Goal: Find contact information: Find contact information

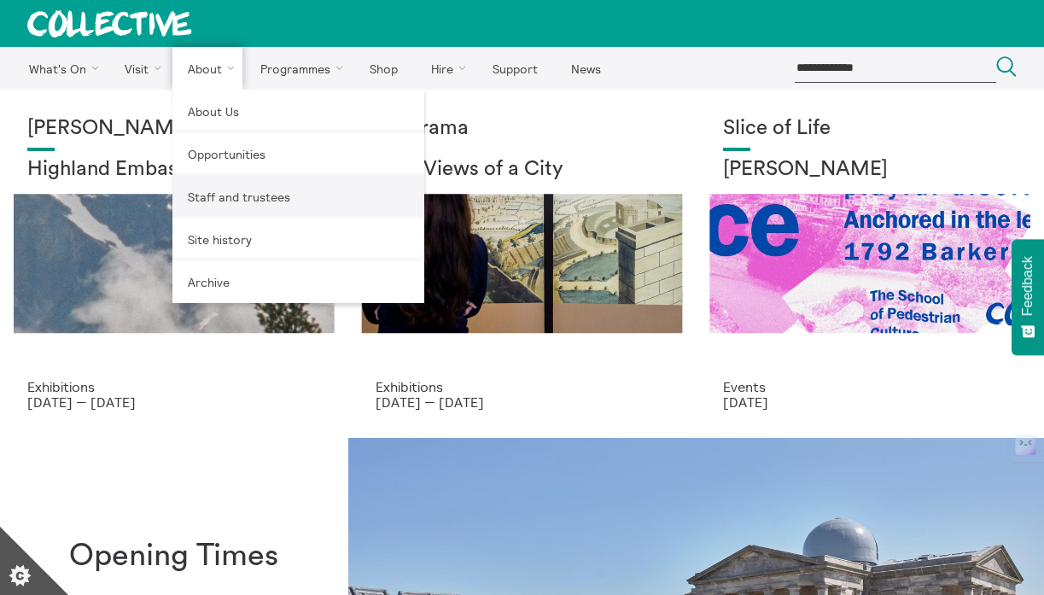
click at [230, 196] on link "Staff and trustees" at bounding box center [298, 196] width 252 height 43
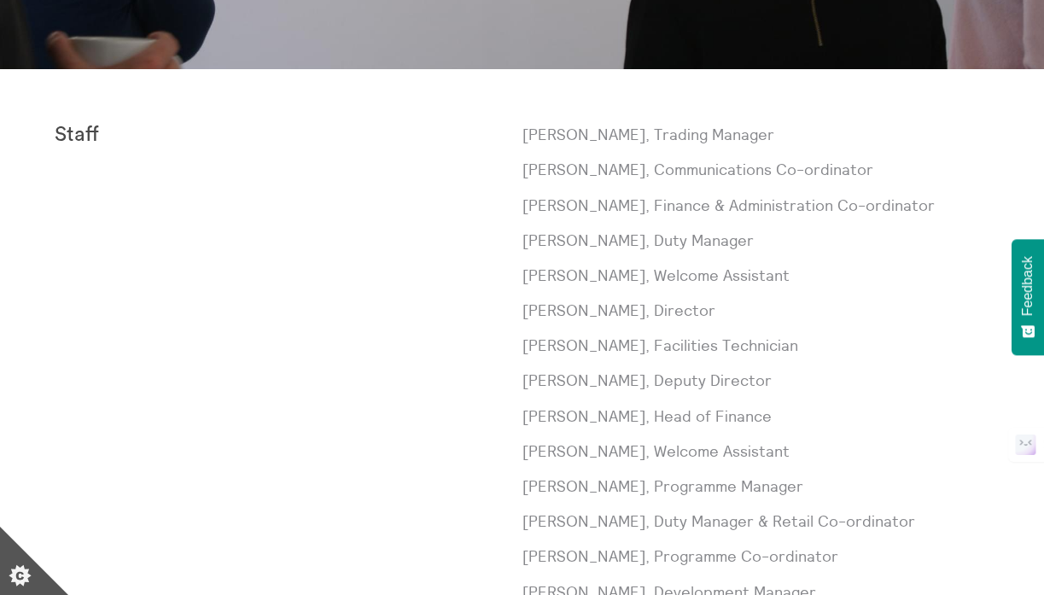
scroll to position [469, 0]
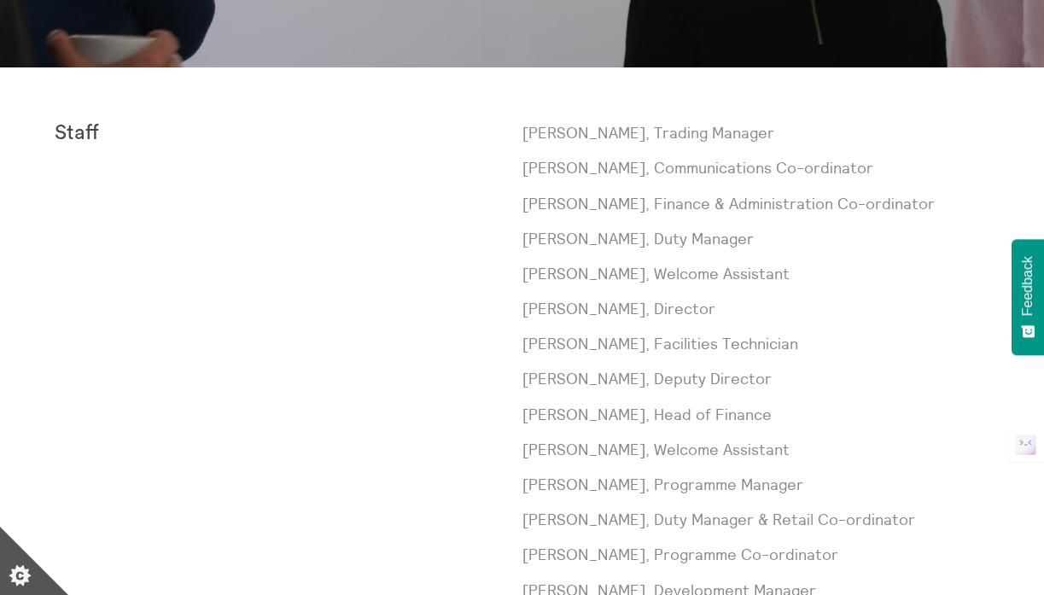
drag, startPoint x: 522, startPoint y: 312, endPoint x: 669, endPoint y: 294, distance: 148.8
click at [669, 294] on div "Paul Andrews, Trading Manager Laura Baliman, Communications Co-ordinator Sarah …" at bounding box center [756, 519] width 468 height 795
drag, startPoint x: 691, startPoint y: 304, endPoint x: 522, endPoint y: 305, distance: 169.0
click at [522, 305] on p "Sorcha Carey, Director" at bounding box center [756, 308] width 468 height 21
copy p "Sorcha Carey, Director"
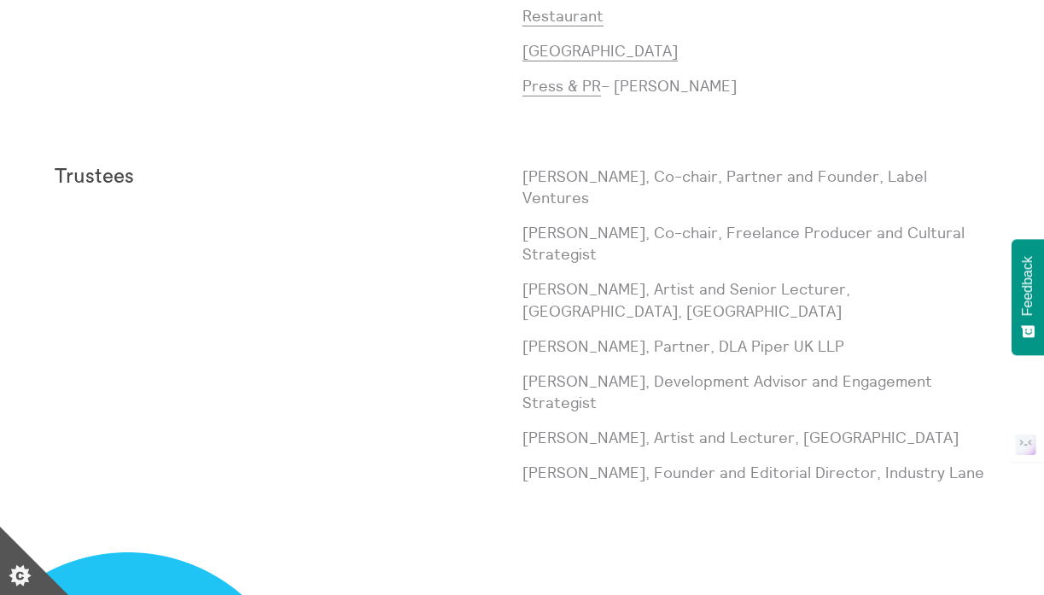
click at [609, 281] on p "Stuart Bennett, Artist and Senior Lecturer, Edinburgh College of Art, Universit…" at bounding box center [756, 299] width 468 height 43
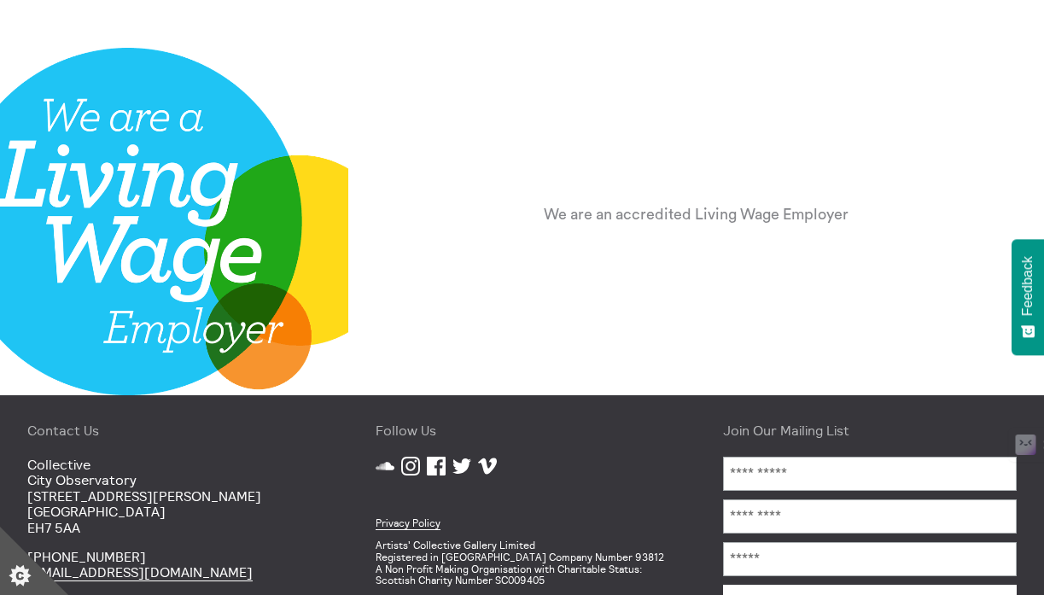
scroll to position [2126, 0]
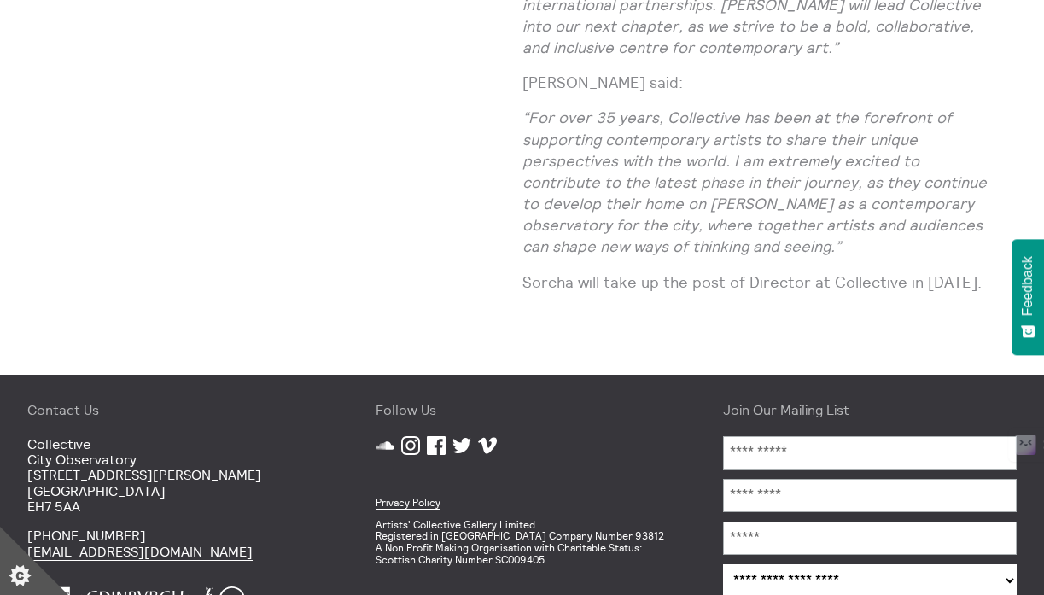
scroll to position [1371, 0]
